Goal: Task Accomplishment & Management: Use online tool/utility

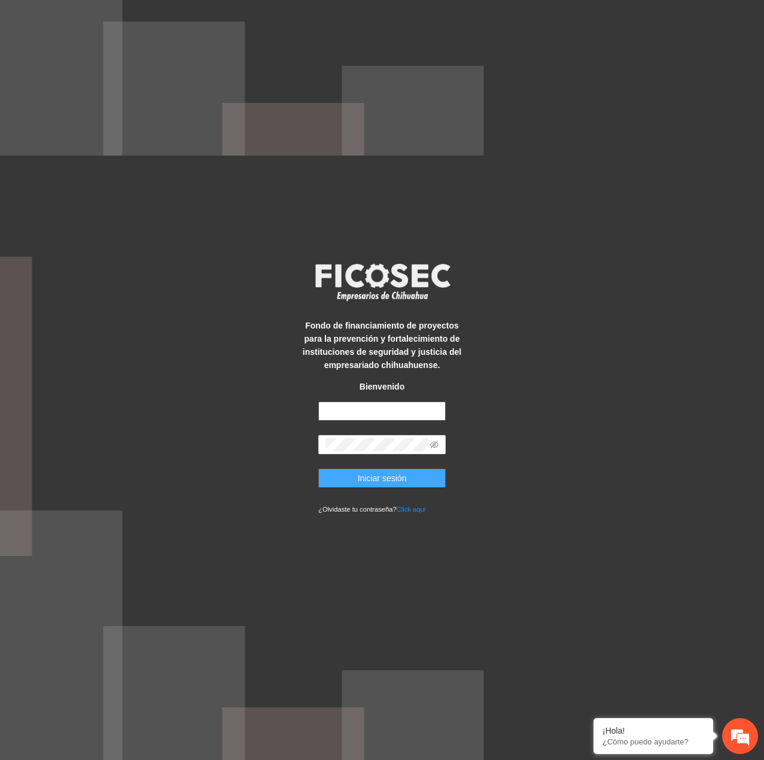
type input "**********"
click at [365, 470] on button "Iniciar sesión" at bounding box center [382, 478] width 128 height 19
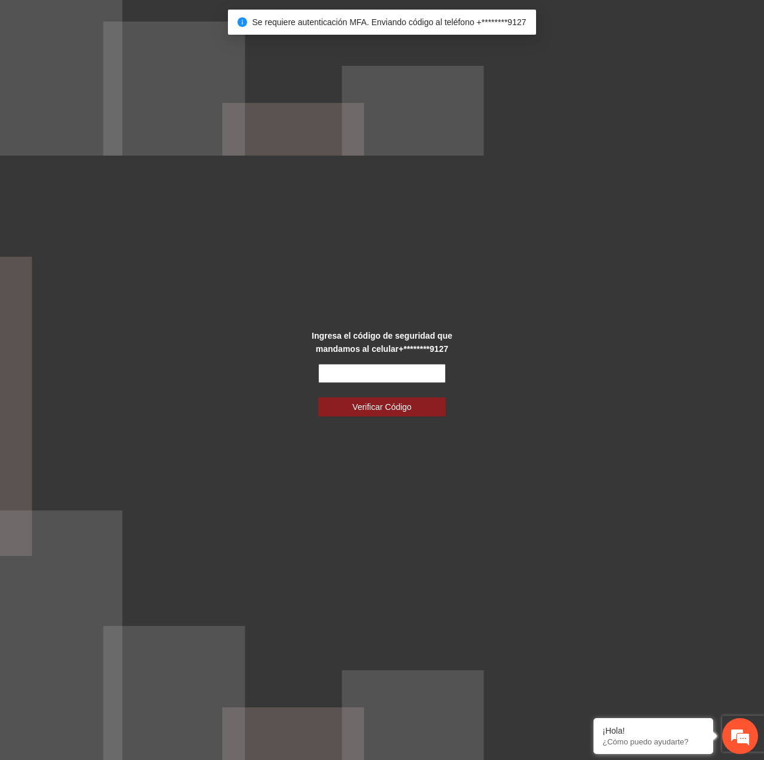
click at [353, 380] on input "text" at bounding box center [382, 373] width 128 height 19
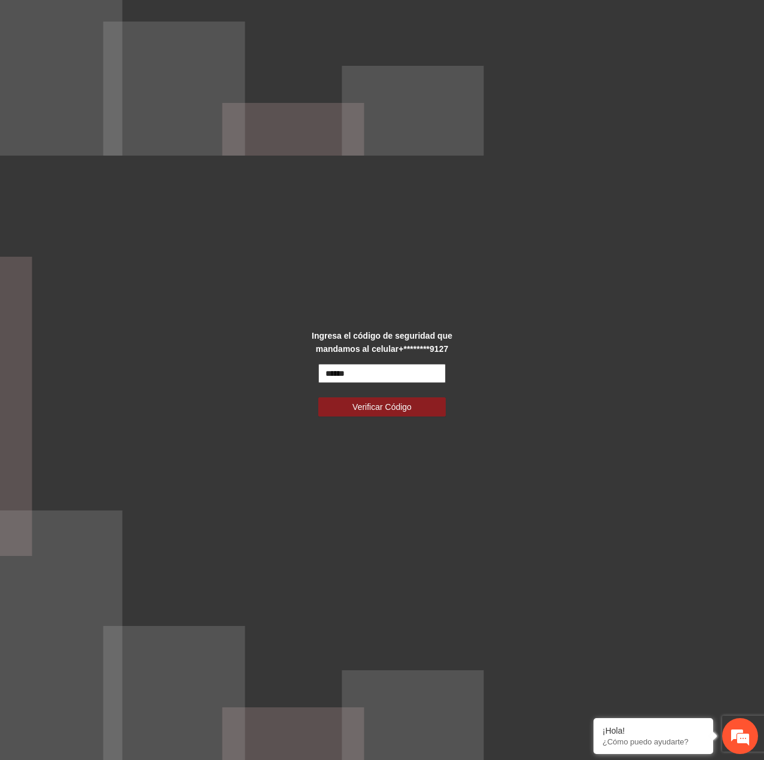
type input "******"
click at [318, 398] on button "Verificar Código" at bounding box center [382, 407] width 128 height 19
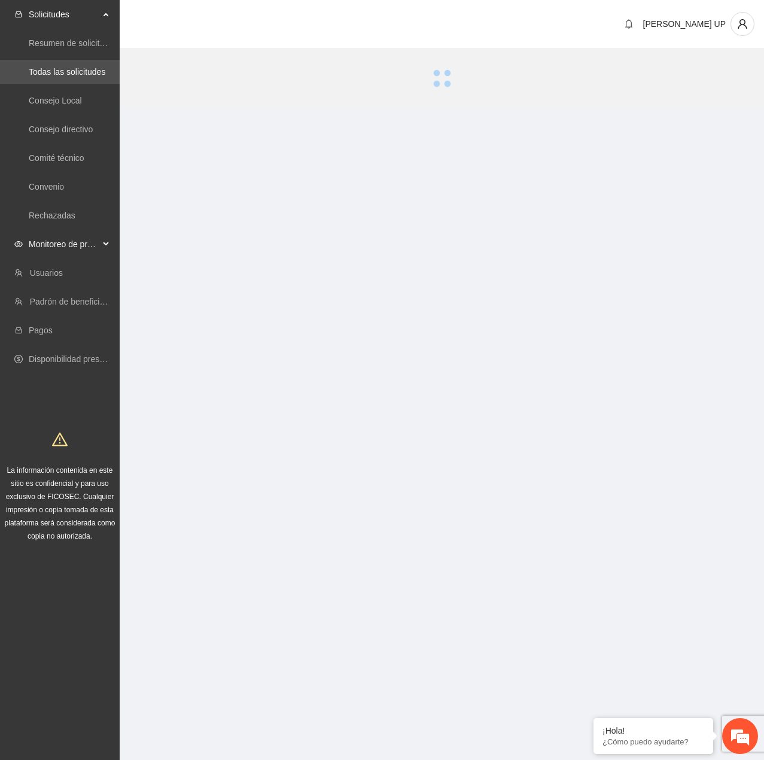
click at [98, 256] on span "Monitoreo de proyectos" at bounding box center [64, 244] width 71 height 24
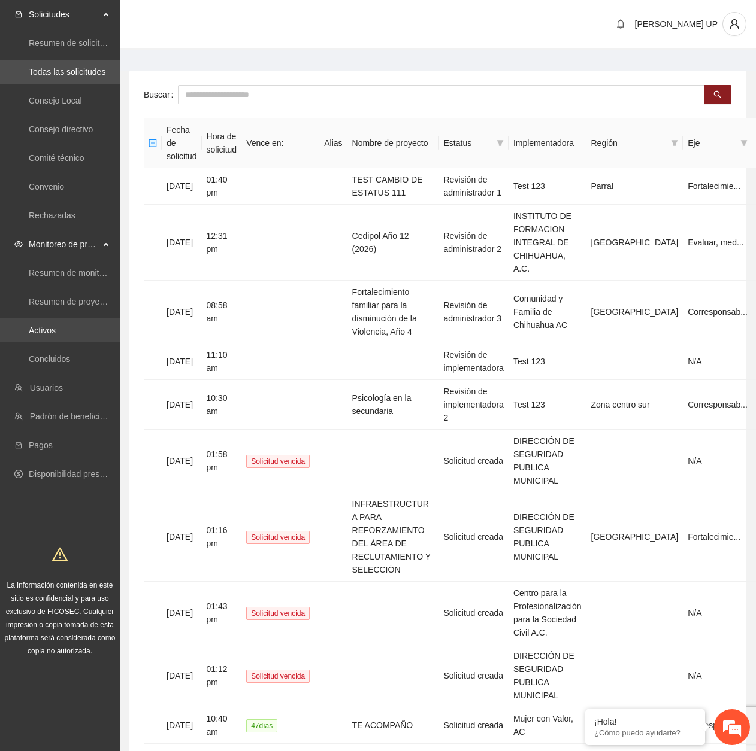
click at [56, 326] on link "Activos" at bounding box center [42, 331] width 27 height 10
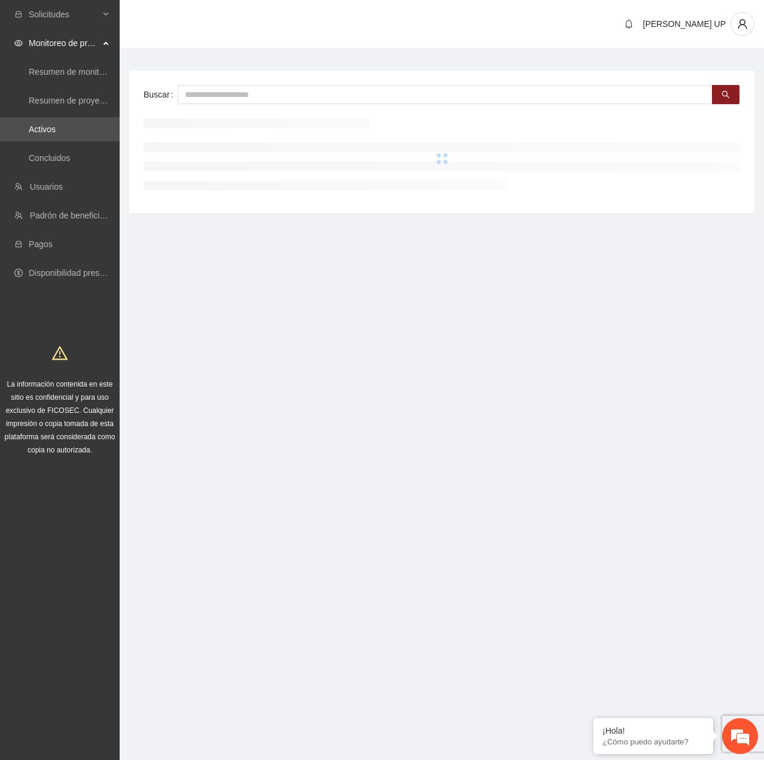
click at [234, 104] on div "Buscar" at bounding box center [442, 142] width 626 height 142
click at [235, 96] on input "text" at bounding box center [445, 94] width 535 height 19
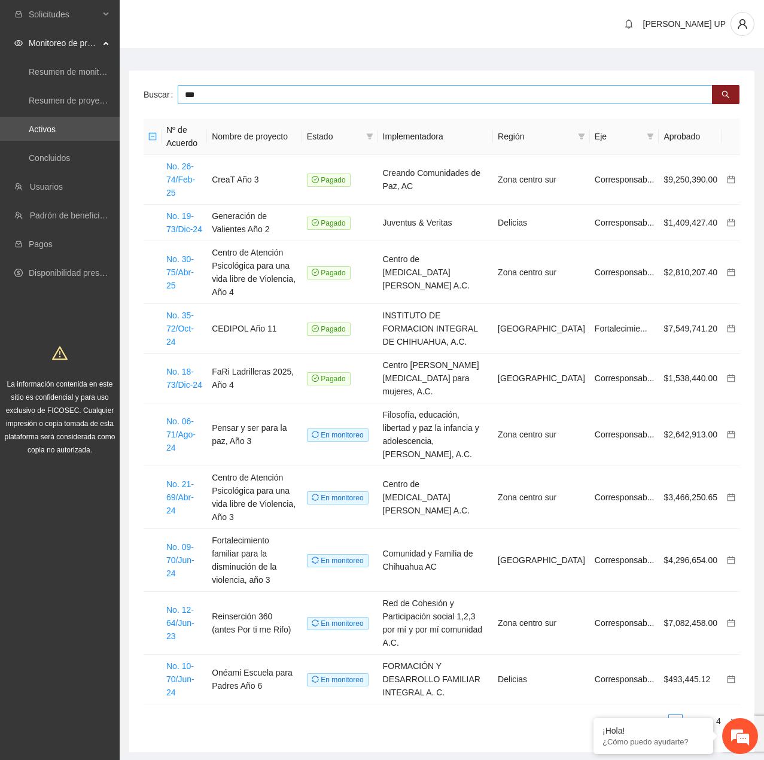
type input "***"
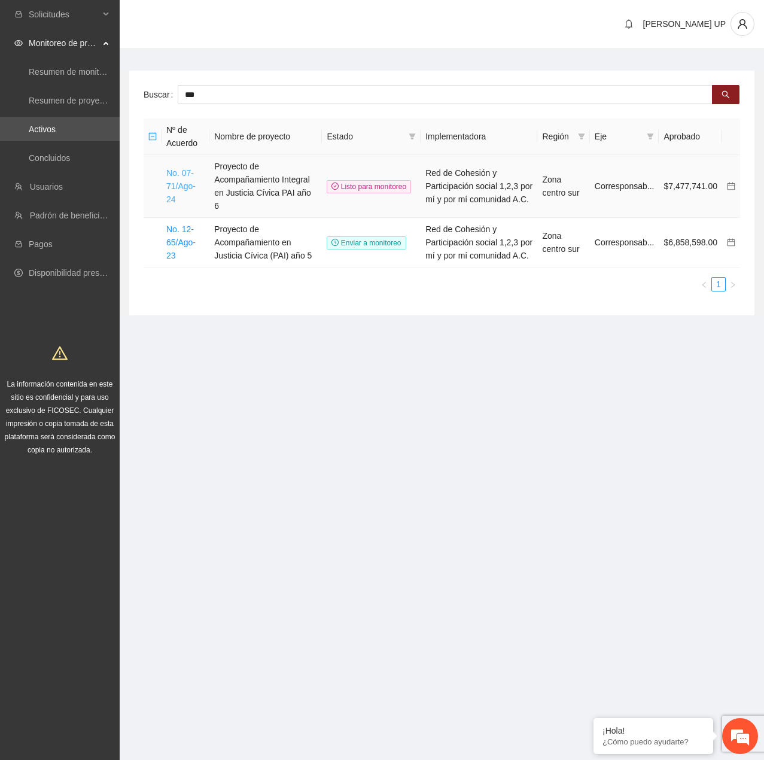
click at [171, 184] on link "No. 07-71/Ago-24" at bounding box center [180, 186] width 29 height 36
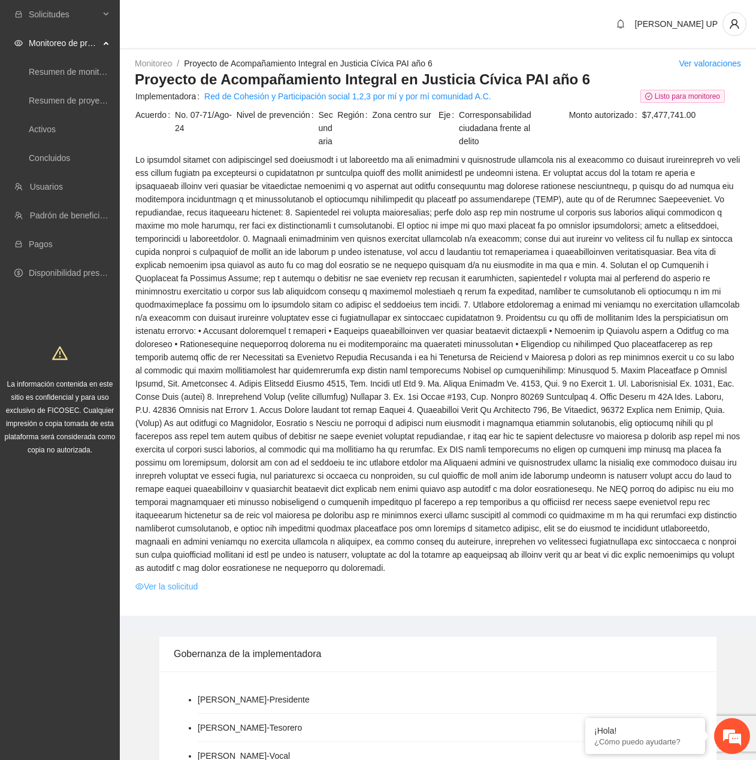
click at [179, 580] on link "Ver la solicitud" at bounding box center [166, 586] width 62 height 13
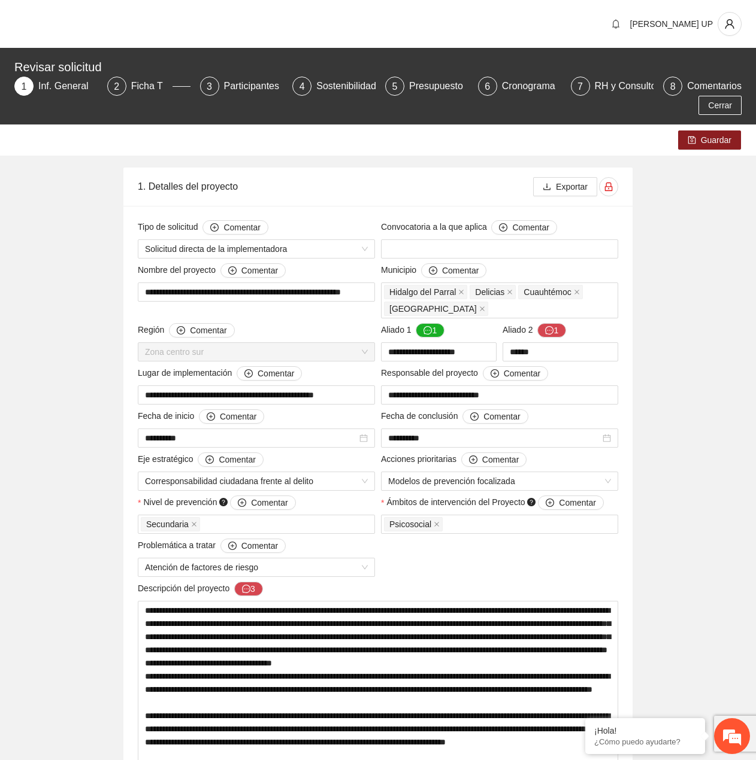
click at [405, 97] on div "Cerrar" at bounding box center [377, 105] width 733 height 19
click at [405, 90] on div "5 Presupuesto" at bounding box center [426, 86] width 83 height 19
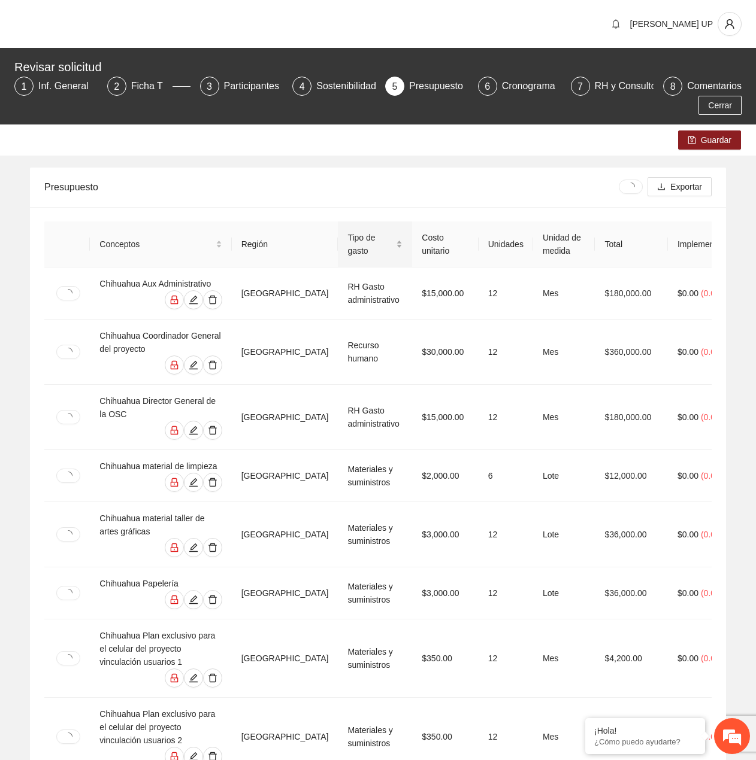
click at [368, 242] on span "Tipo de gasto" at bounding box center [370, 244] width 46 height 26
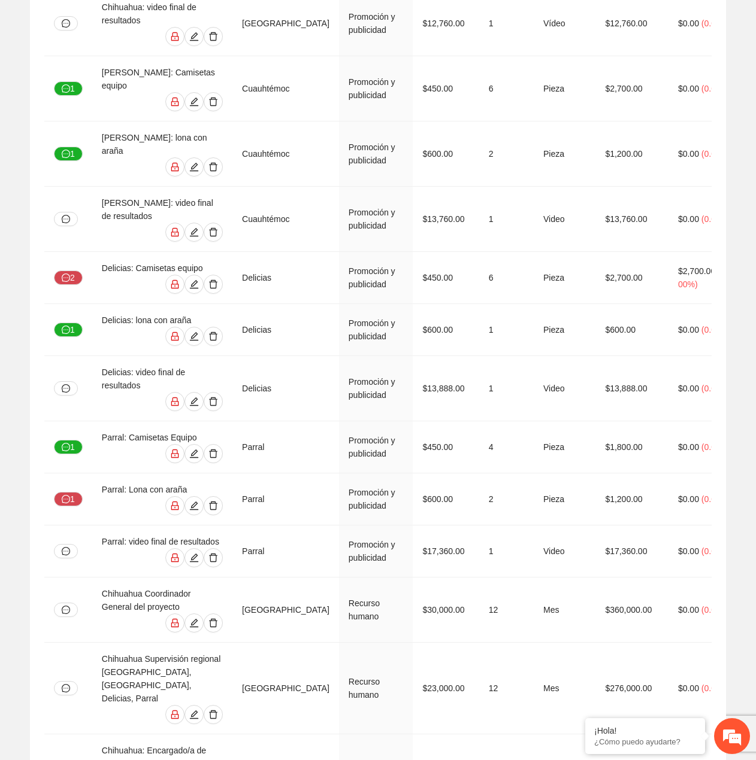
scroll to position [6235, 0]
